Goal: Information Seeking & Learning: Check status

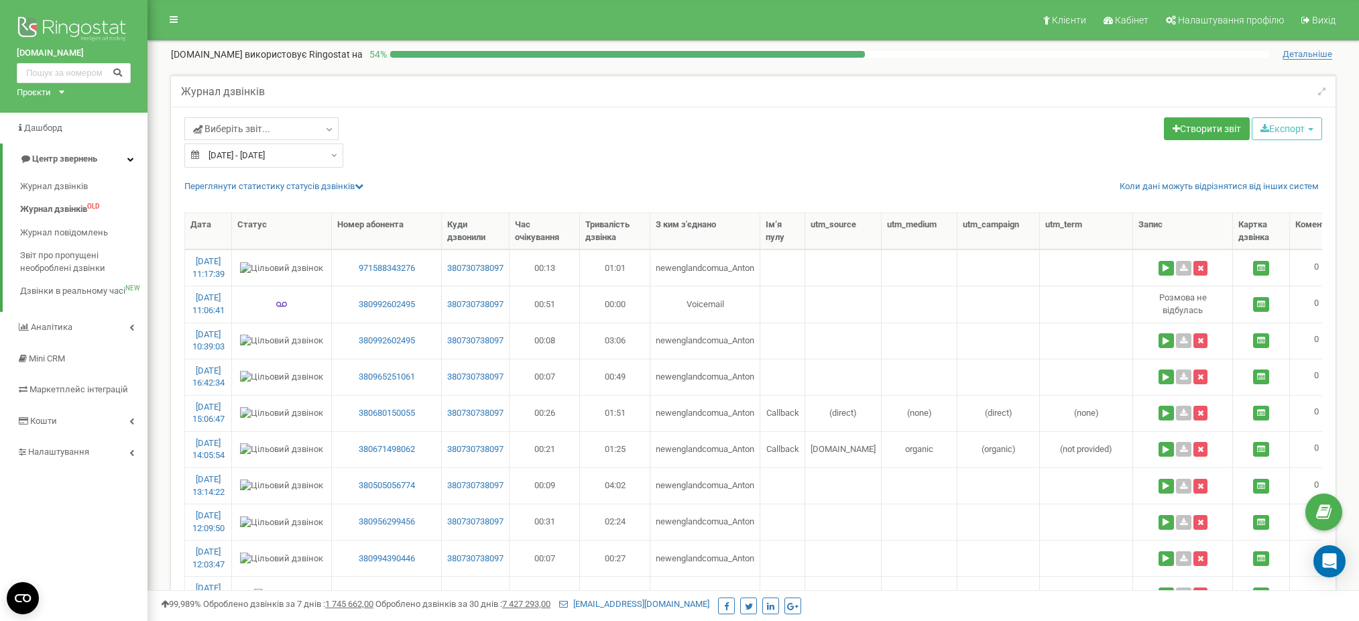
select select "100"
click at [56, 92] on div "Проєкти [DOMAIN_NAME] [DOMAIN_NAME] [DOMAIN_NAME] [DOMAIN_NAME] [DOMAIN_NAME] […" at bounding box center [38, 92] width 42 height 13
click at [69, 308] on div "[DOMAIN_NAME]" at bounding box center [55, 314] width 77 height 17
click at [46, 97] on div "Проєкти" at bounding box center [34, 92] width 34 height 13
click at [69, 312] on link "[DOMAIN_NAME]" at bounding box center [56, 315] width 62 height 7
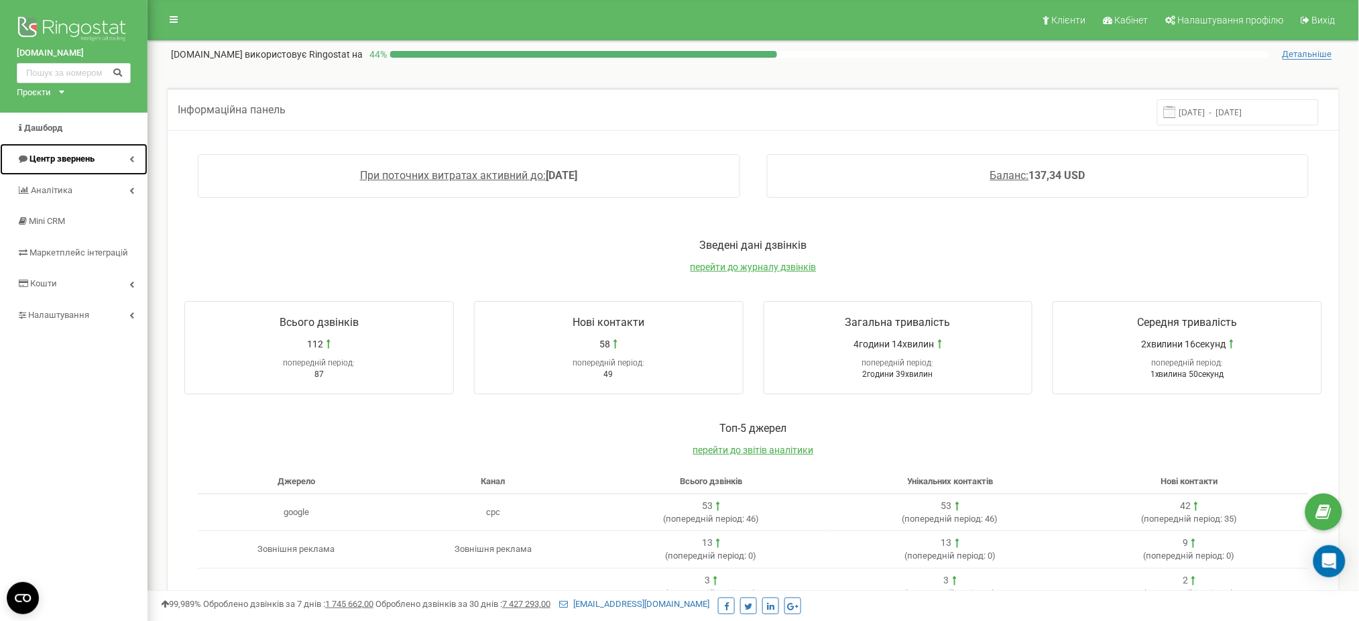
click at [69, 160] on span "Центр звернень" at bounding box center [61, 158] width 65 height 10
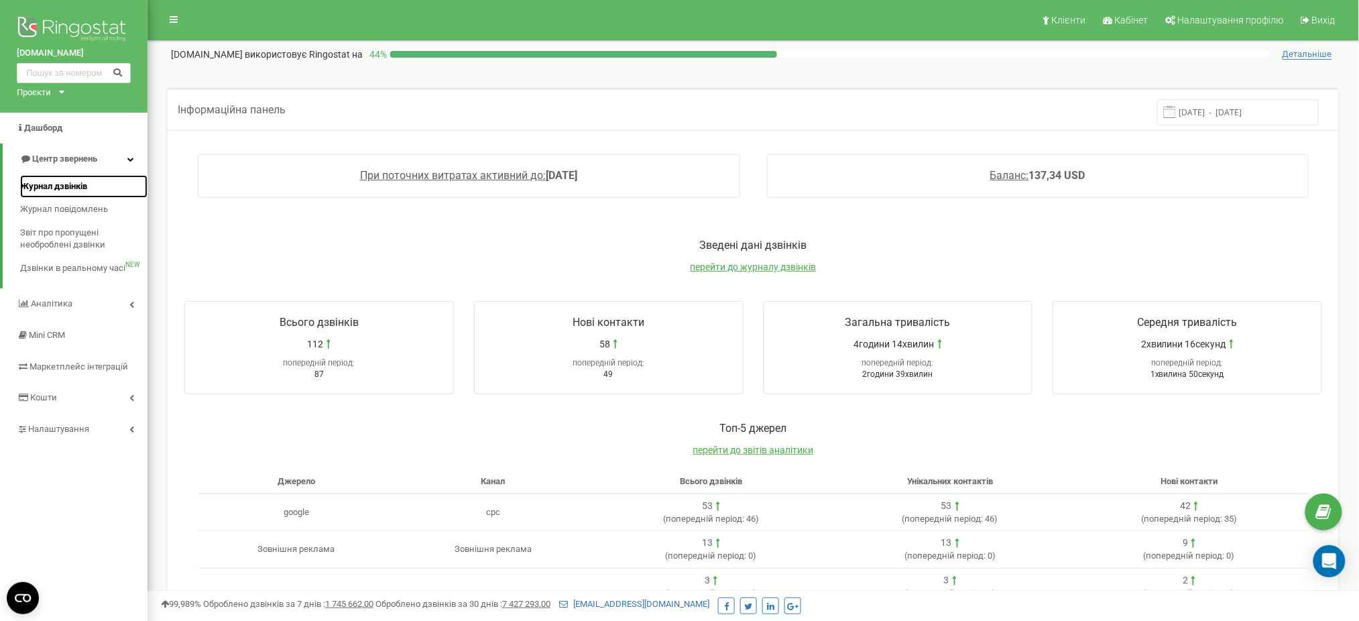
click at [73, 182] on span "Журнал дзвінків" at bounding box center [53, 186] width 67 height 13
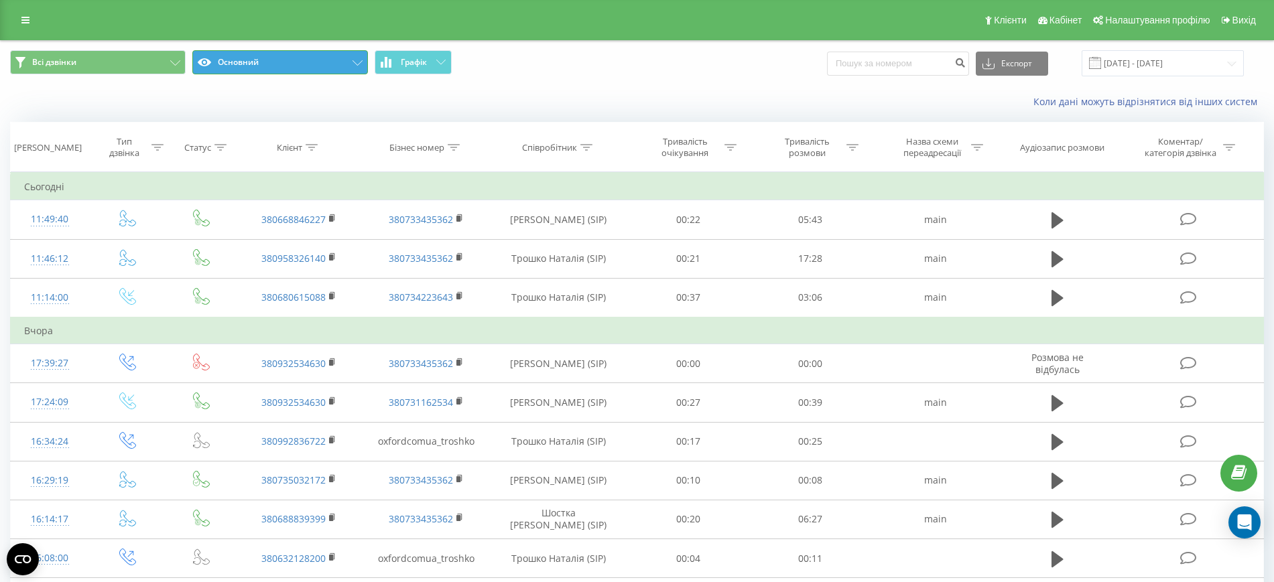
click at [259, 66] on button "Основний" at bounding box center [280, 62] width 176 height 24
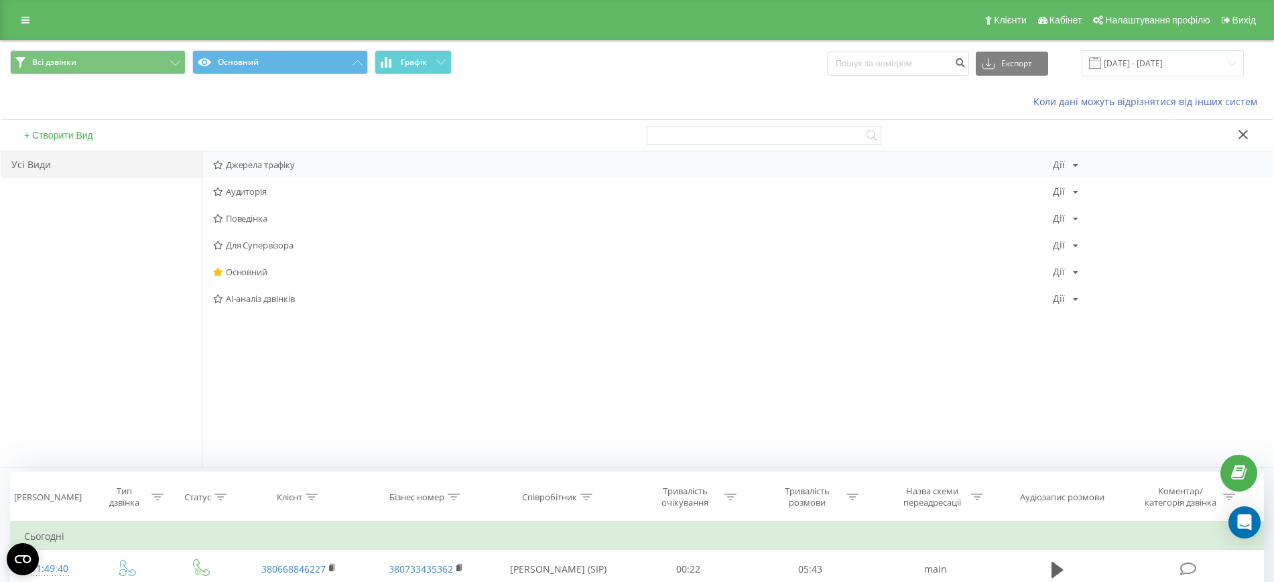
click at [269, 168] on span "Джерела трафіку" at bounding box center [633, 164] width 840 height 9
